Goal: Transaction & Acquisition: Purchase product/service

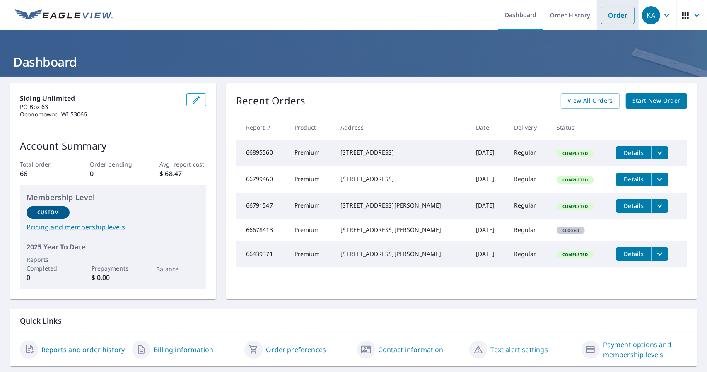
click at [612, 17] on link "Order" at bounding box center [618, 15] width 34 height 17
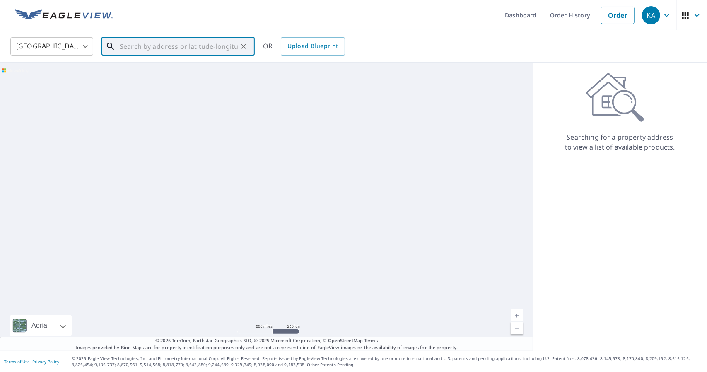
click at [193, 52] on input "text" at bounding box center [179, 46] width 118 height 23
paste input "[STREET_ADDRESS]"
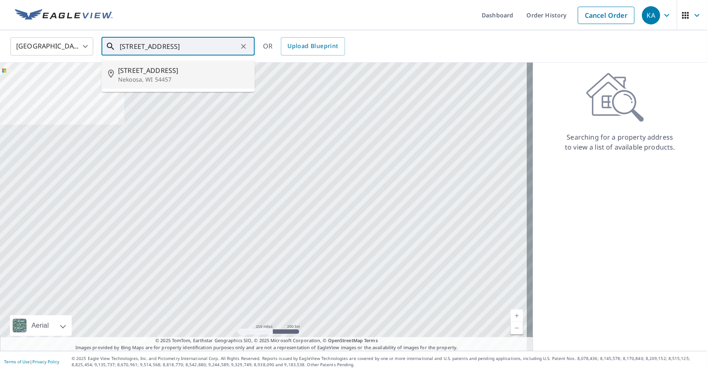
click at [205, 67] on span "[STREET_ADDRESS]" at bounding box center [183, 70] width 130 height 10
type input "[STREET_ADDRESS]"
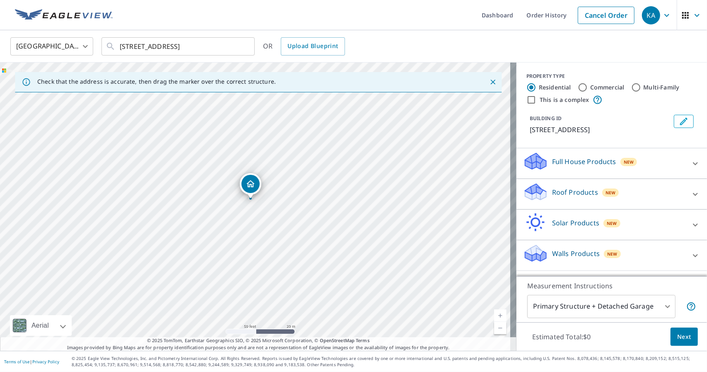
drag, startPoint x: 258, startPoint y: 190, endPoint x: 302, endPoint y: 205, distance: 46.9
click at [611, 158] on div "Full House Products New" at bounding box center [604, 164] width 162 height 24
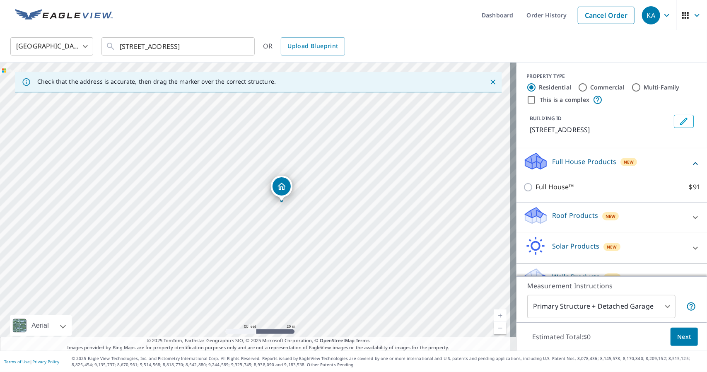
click at [602, 215] on div "New" at bounding box center [610, 216] width 17 height 8
click at [546, 205] on div "Roof Products New Premium $24.25 - $75.5 QuickSquares™ $18 Gutter $13.75 Bid Pe…" at bounding box center [611, 264] width 190 height 125
click at [582, 152] on div "Full House Products New" at bounding box center [606, 164] width 167 height 24
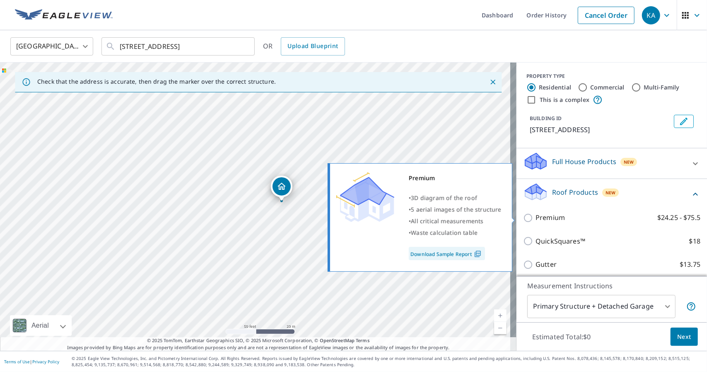
click at [523, 221] on input "Premium $24.25 - $75.5" at bounding box center [529, 218] width 12 height 10
checkbox input "true"
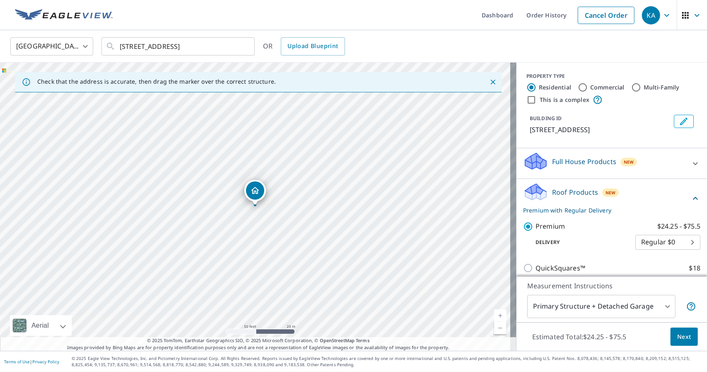
click at [677, 337] on span "Next" at bounding box center [684, 337] width 14 height 10
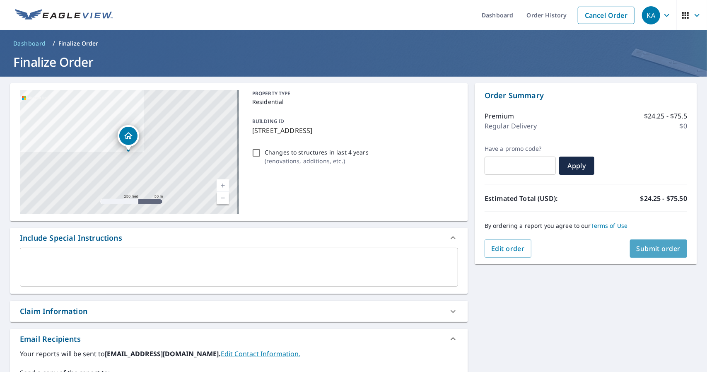
click at [657, 246] on span "Submit order" at bounding box center [658, 248] width 44 height 9
